Goal: Transaction & Acquisition: Purchase product/service

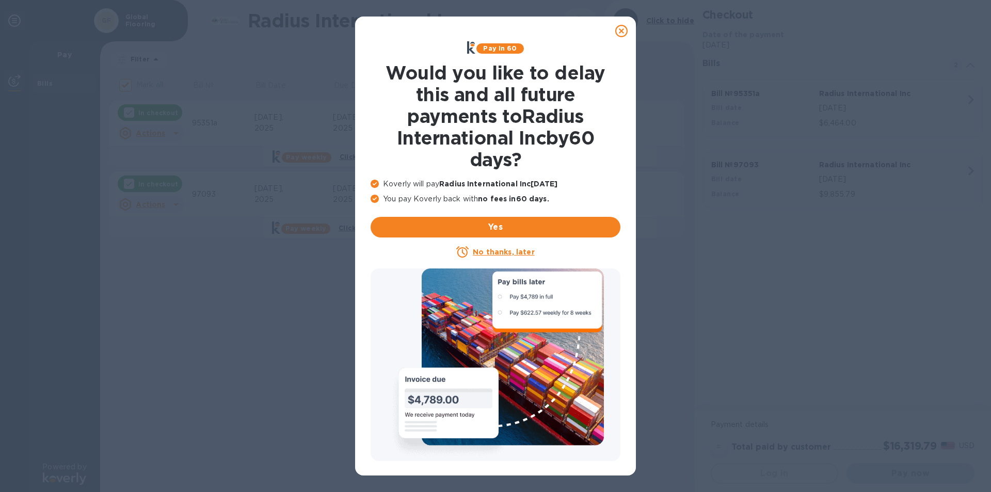
checkbox input "false"
click at [495, 248] on u "No thanks, later" at bounding box center [503, 252] width 61 height 8
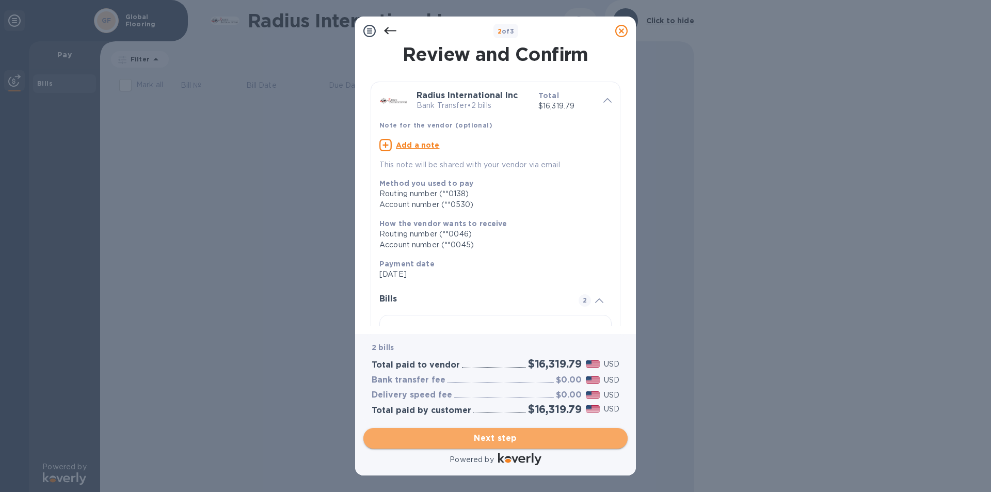
click at [500, 439] on span "Next step" at bounding box center [495, 438] width 248 height 12
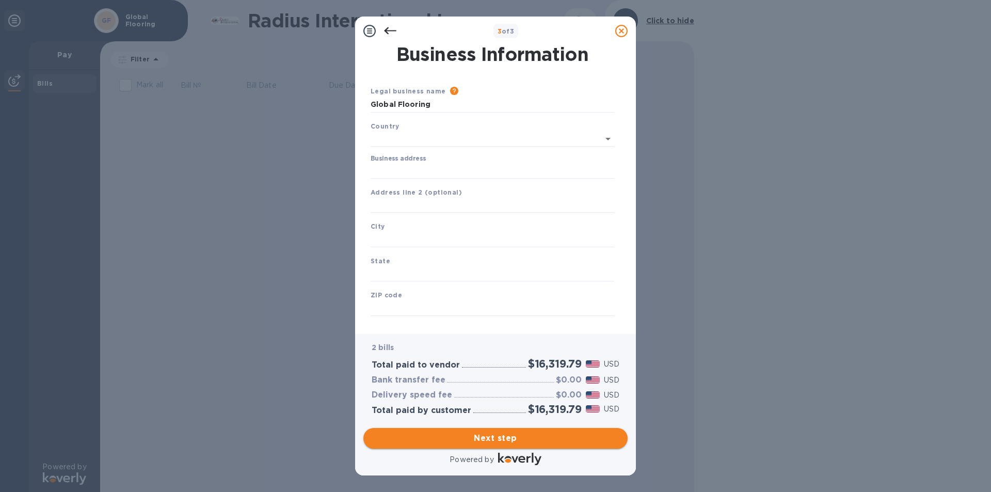
type input "[GEOGRAPHIC_DATA]"
click at [401, 166] on input "Business address" at bounding box center [492, 168] width 244 height 15
type input "[STREET_ADDRESS]"
click at [388, 236] on input "text" at bounding box center [492, 237] width 244 height 15
type input "quincy"
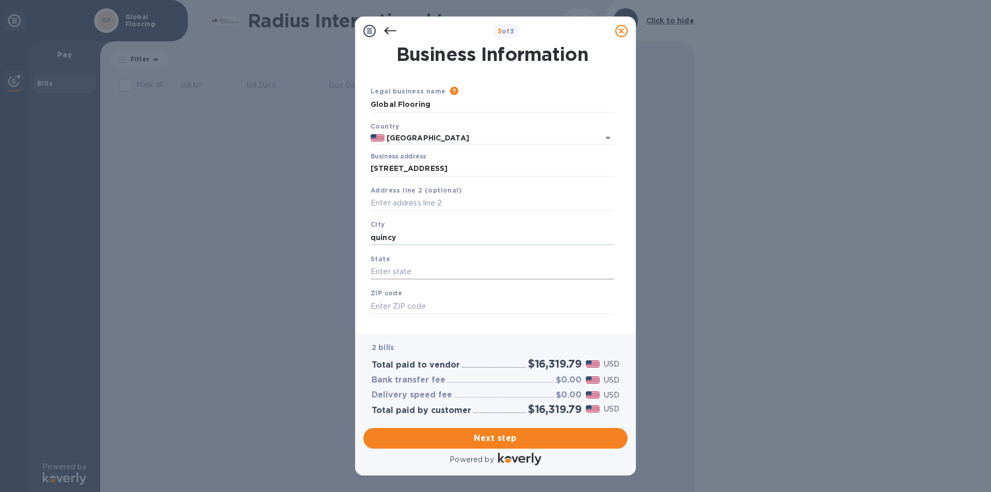
click at [386, 270] on input "text" at bounding box center [492, 271] width 244 height 15
type input "ma"
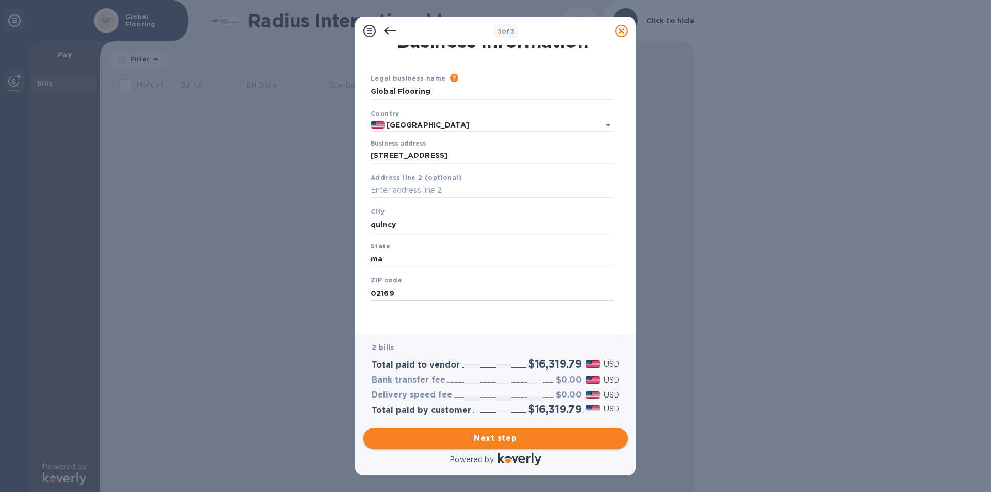
type input "02169"
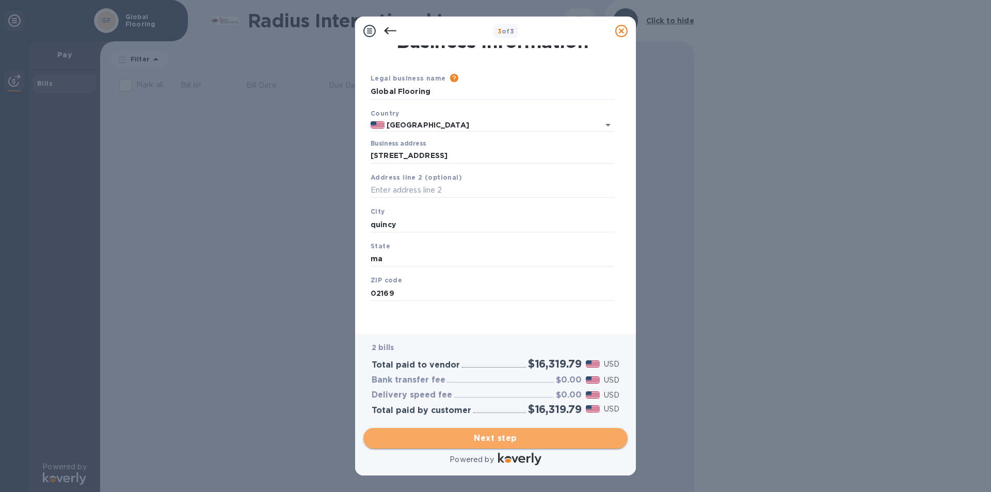
click at [495, 440] on span "Next step" at bounding box center [495, 438] width 248 height 12
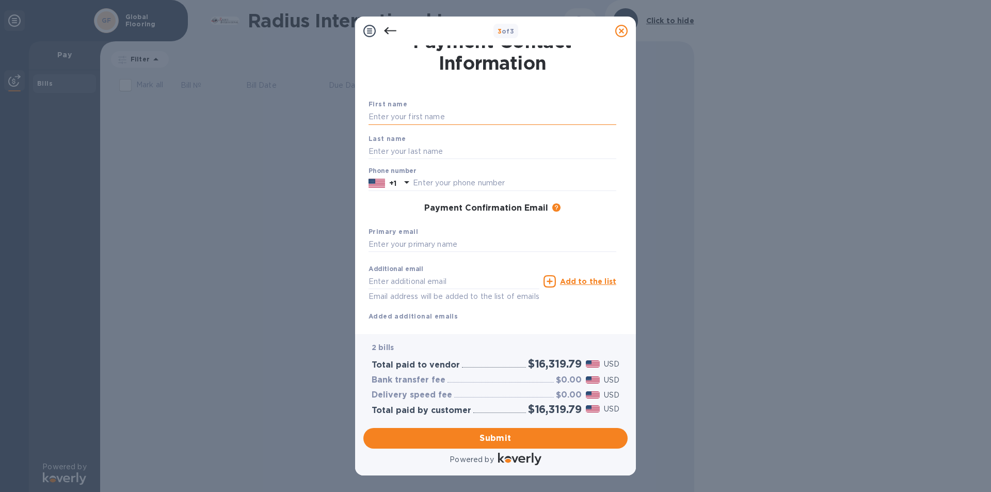
click at [418, 114] on input "text" at bounding box center [492, 116] width 248 height 15
type input "yola"
type input "t"
type input "6177700090"
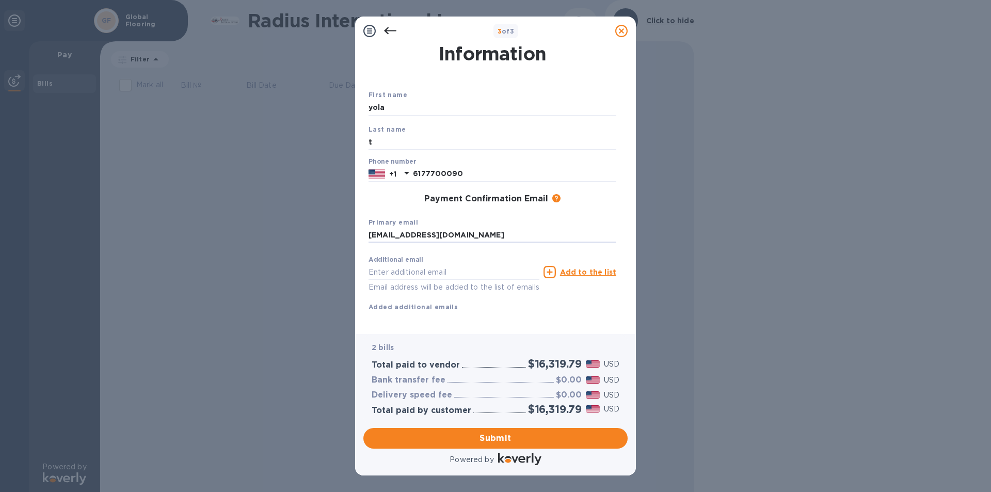
scroll to position [37, 0]
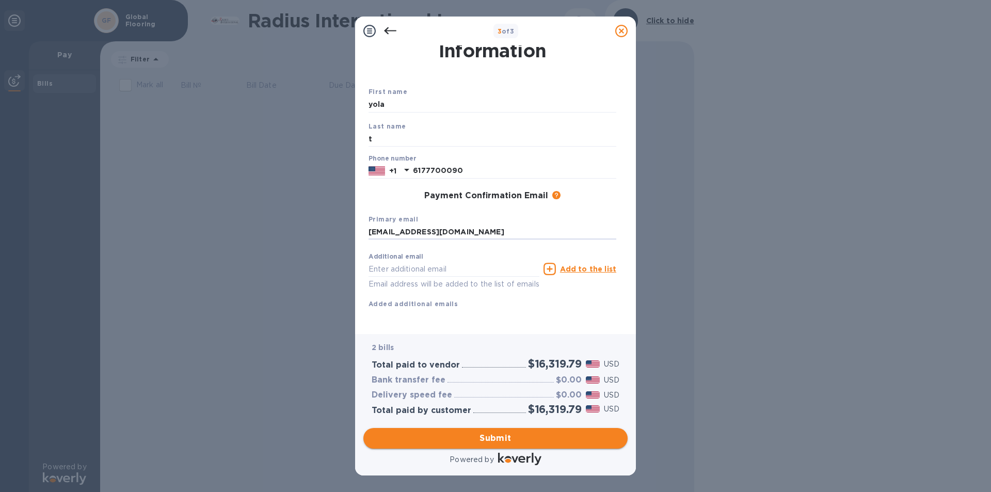
type input "[EMAIL_ADDRESS][DOMAIN_NAME]"
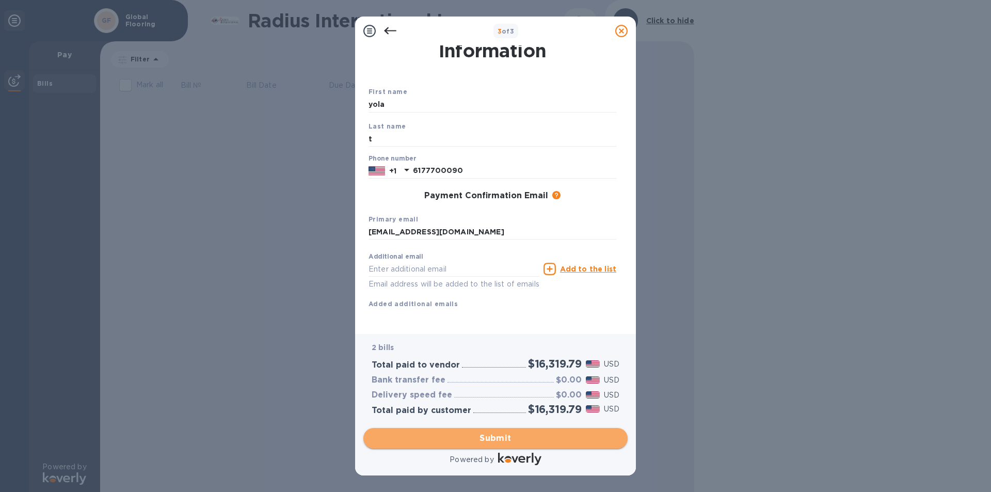
click at [481, 435] on span "Submit" at bounding box center [495, 438] width 248 height 12
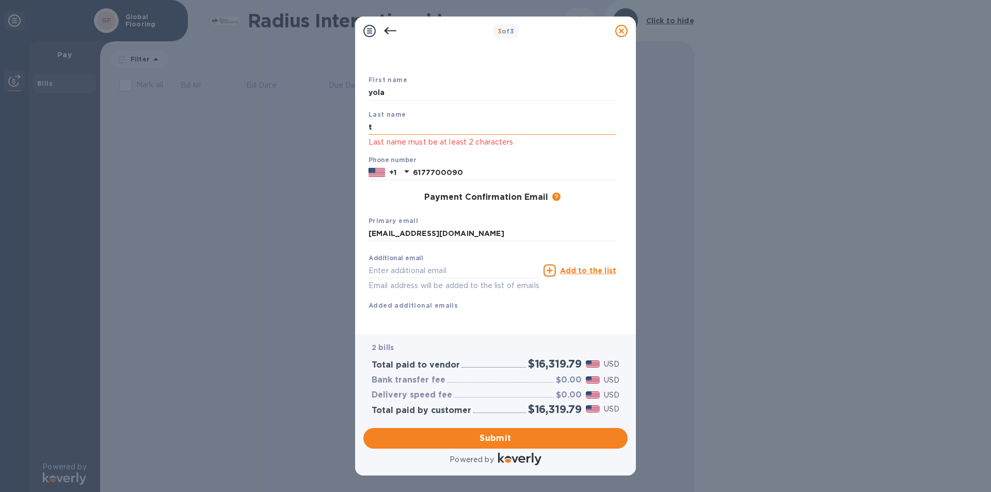
click at [400, 125] on input "t" at bounding box center [492, 126] width 248 height 15
type input "[PERSON_NAME]"
click at [496, 437] on span "Submit" at bounding box center [495, 438] width 248 height 12
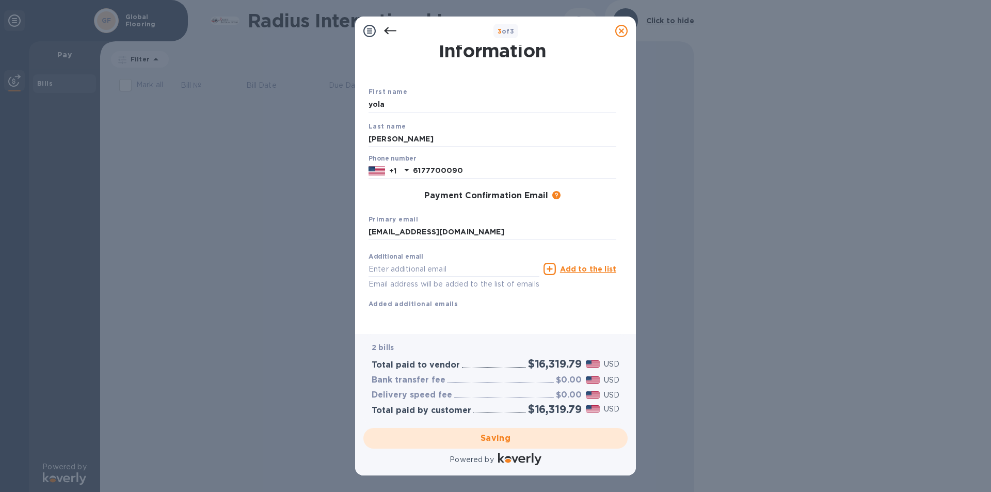
scroll to position [0, 0]
